Goal: Task Accomplishment & Management: Manage account settings

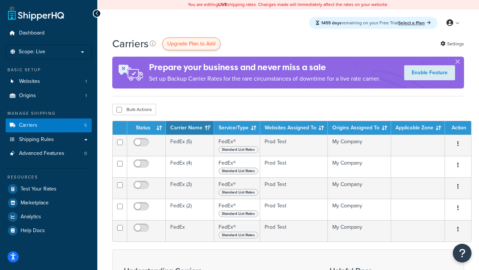
click at [191, 44] on span "Upgrade Plan to Add" at bounding box center [191, 44] width 48 height 8
